Goal: Information Seeking & Learning: Learn about a topic

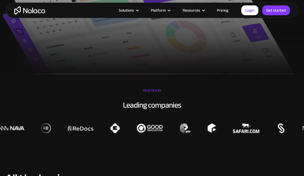
scroll to position [308, 0]
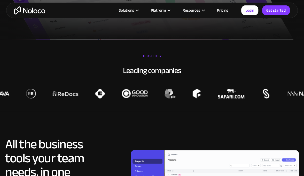
click at [224, 13] on link "Pricing" at bounding box center [222, 10] width 24 height 7
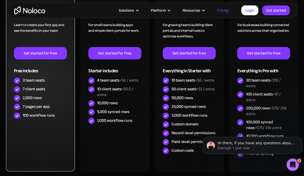
scroll to position [184, 0]
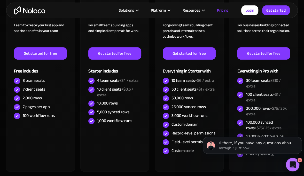
click at [293, 165] on icon "Open Intercom Messenger" at bounding box center [291, 164] width 9 height 9
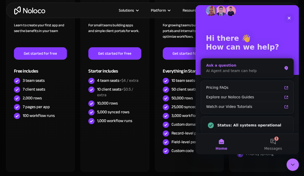
scroll to position [10, 0]
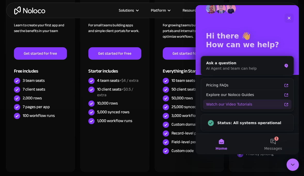
click at [251, 105] on div "Watch our Video Tutorials" at bounding box center [244, 104] width 76 height 5
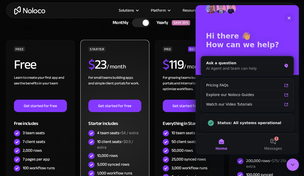
scroll to position [0, 0]
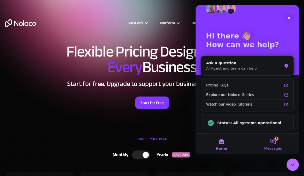
click at [265, 144] on button "1 Messages" at bounding box center [273, 144] width 52 height 21
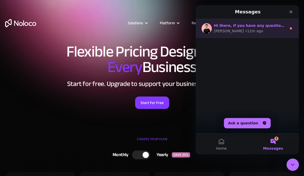
click at [259, 37] on div "Hi there, if you have any questions about our pricing, just let us know! Darrag…" at bounding box center [246, 28] width 103 height 19
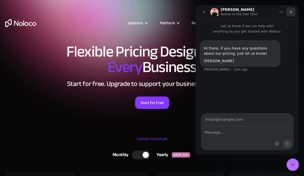
click at [294, 13] on div "Close" at bounding box center [290, 11] width 9 height 9
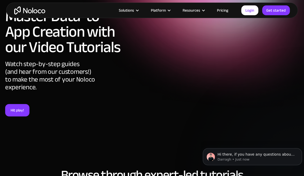
scroll to position [24, 0]
